Goal: Task Accomplishment & Management: Complete application form

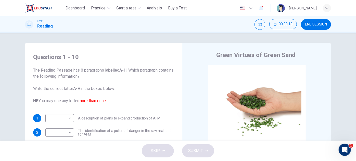
drag, startPoint x: 220, startPoint y: 0, endPoint x: 192, endPoint y: 38, distance: 47.4
click at [192, 38] on div "Questions 1 - 10 The Reading Passage has 8 paragraphs labelled A-H . Which para…" at bounding box center [178, 87] width 356 height 108
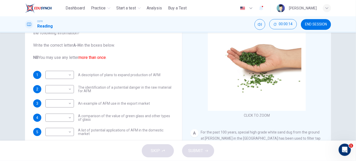
scroll to position [46, 0]
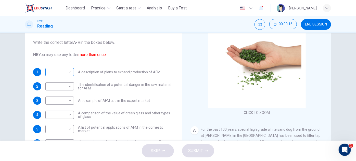
click at [62, 74] on body "This site uses cookies, as explained in our Privacy Policy . If you agree to th…" at bounding box center [178, 80] width 356 height 161
click at [129, 59] on div at bounding box center [178, 80] width 356 height 161
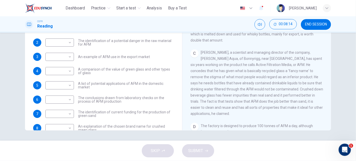
scroll to position [0, 0]
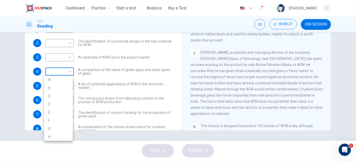
click at [54, 68] on body "This site uses cookies, as explained in our Privacy Policy . If you agree to th…" at bounding box center [178, 80] width 356 height 161
click at [54, 96] on li "C" at bounding box center [58, 96] width 29 height 8
type input "*"
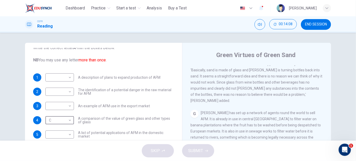
scroll to position [41, 0]
click at [69, 77] on body "This site uses cookies, as explained in our Privacy Policy . If you agree to th…" at bounding box center [178, 80] width 356 height 161
click at [57, 135] on li "G" at bounding box center [58, 134] width 29 height 8
type input "*"
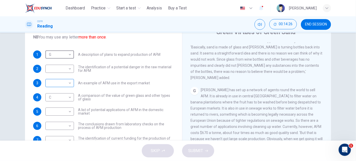
click at [66, 84] on body "This site uses cookies, as explained in our Privacy Policy . If you agree to th…" at bounding box center [178, 80] width 356 height 161
click at [54, 138] on li "G" at bounding box center [58, 140] width 29 height 8
type input "*"
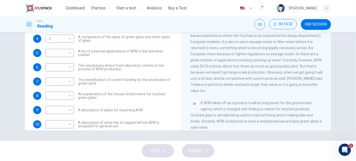
scroll to position [41, 0]
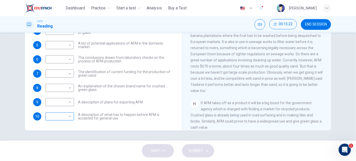
click at [55, 118] on body "This site uses cookies, as explained in our Privacy Policy . If you agree to th…" at bounding box center [178, 80] width 356 height 161
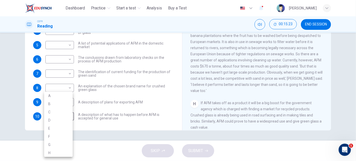
click at [107, 127] on div at bounding box center [178, 80] width 356 height 161
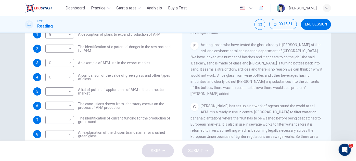
scroll to position [377, 0]
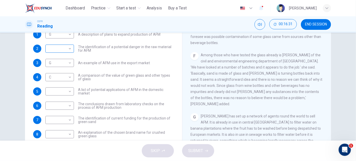
click at [67, 49] on body "This site uses cookies, as explained in our Privacy Policy . If you agree to th…" at bounding box center [178, 80] width 356 height 161
click at [57, 104] on li "G" at bounding box center [58, 106] width 29 height 8
type input "*"
click at [53, 119] on body "This site uses cookies, as explained in our Privacy Policy . If you agree to th…" at bounding box center [178, 80] width 356 height 161
click at [63, 106] on li "B" at bounding box center [58, 104] width 29 height 8
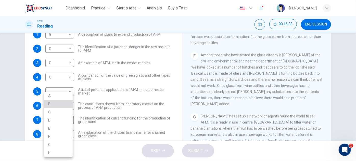
type input "*"
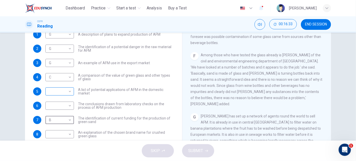
click at [64, 94] on body "This site uses cookies, as explained in our Privacy Policy . If you agree to th…" at bounding box center [178, 80] width 356 height 161
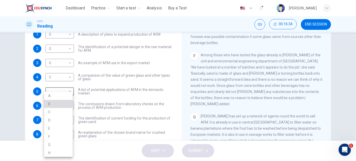
click at [59, 106] on li "B" at bounding box center [58, 104] width 29 height 8
type input "*"
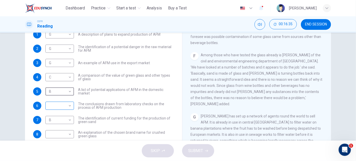
click at [58, 110] on body "This site uses cookies, as explained in our Privacy Policy . If you agree to th…" at bounding box center [178, 80] width 356 height 161
click at [55, 140] on li "F" at bounding box center [58, 137] width 29 height 8
type input "*"
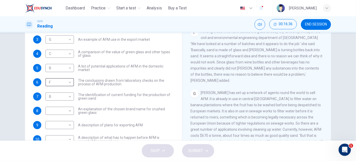
scroll to position [90, 0]
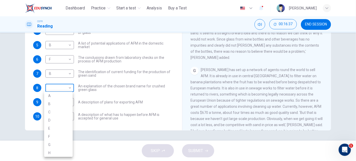
click at [65, 90] on body "This site uses cookies, as explained in our Privacy Policy . If you agree to th…" at bounding box center [178, 80] width 356 height 161
click at [54, 156] on li "H" at bounding box center [58, 153] width 29 height 8
type input "*"
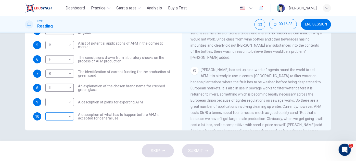
click at [66, 117] on body "This site uses cookies, as explained in our Privacy Policy . If you agree to th…" at bounding box center [178, 80] width 356 height 161
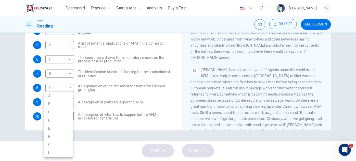
click at [61, 144] on li "G" at bounding box center [58, 145] width 29 height 8
type input "*"
click at [69, 103] on body "This site uses cookies, as explained in our Privacy Policy . If you agree to th…" at bounding box center [178, 80] width 356 height 161
click at [48, 123] on li "D" at bounding box center [58, 120] width 29 height 8
type input "*"
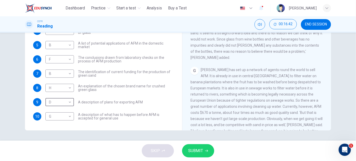
click at [198, 149] on span "SUBMIT" at bounding box center [195, 150] width 15 height 7
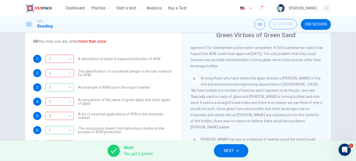
scroll to position [41, 0]
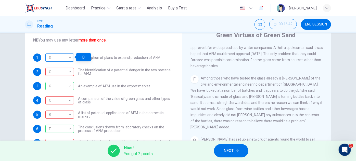
click at [69, 56] on div "G" at bounding box center [58, 58] width 27 height 15
click at [70, 58] on div "G" at bounding box center [58, 58] width 27 height 15
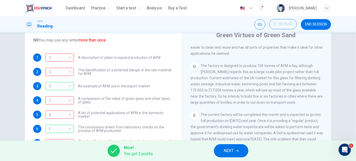
scroll to position [285, 0]
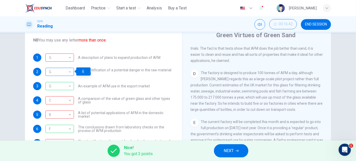
click at [69, 72] on div "G" at bounding box center [58, 72] width 27 height 15
